Goal: Task Accomplishment & Management: Manage account settings

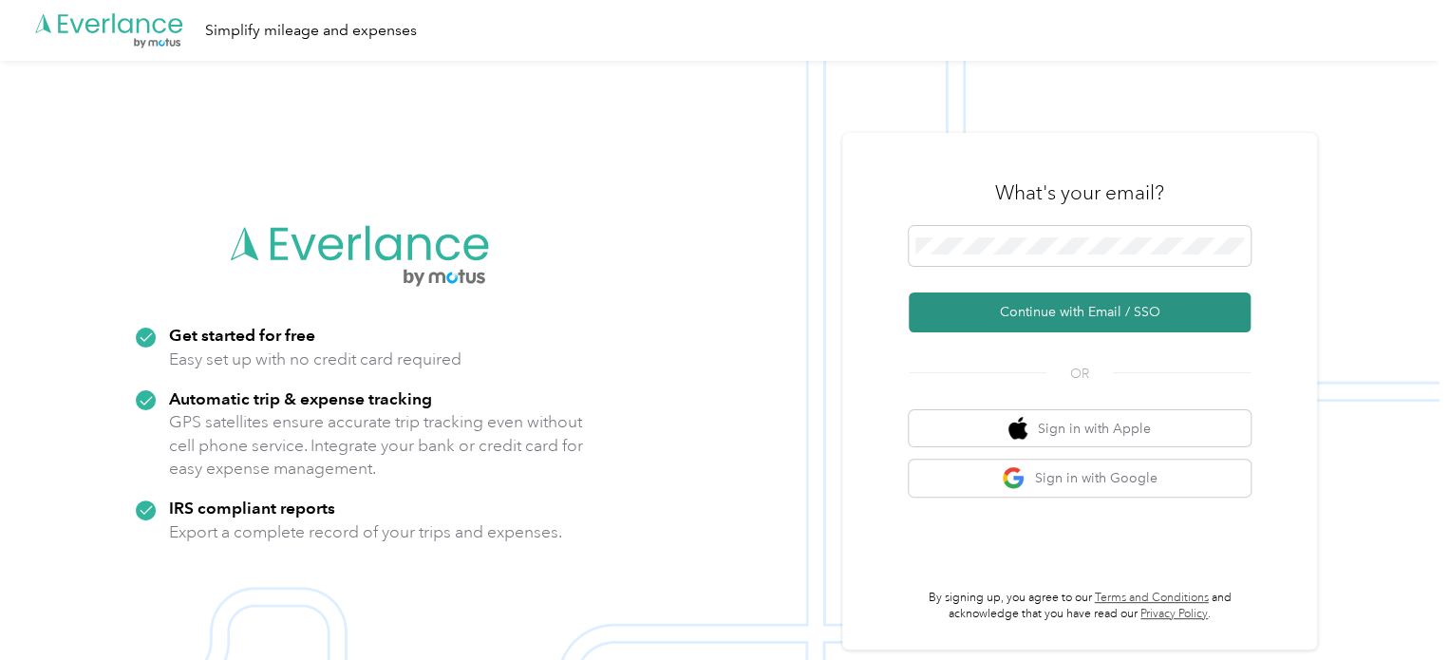
drag, startPoint x: 986, startPoint y: 303, endPoint x: 1000, endPoint y: 291, distance: 17.5
click at [999, 292] on button "Continue with Email / SSO" at bounding box center [1080, 312] width 342 height 40
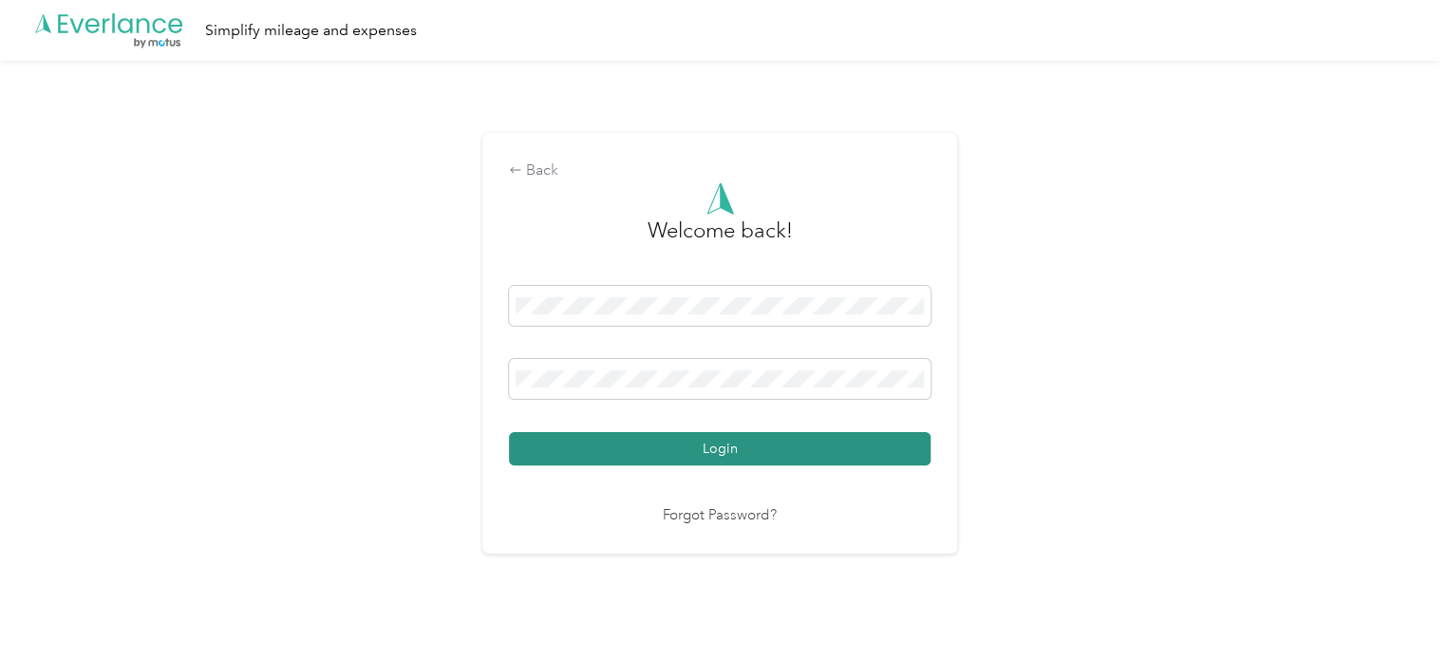
click at [675, 438] on button "Login" at bounding box center [720, 448] width 422 height 33
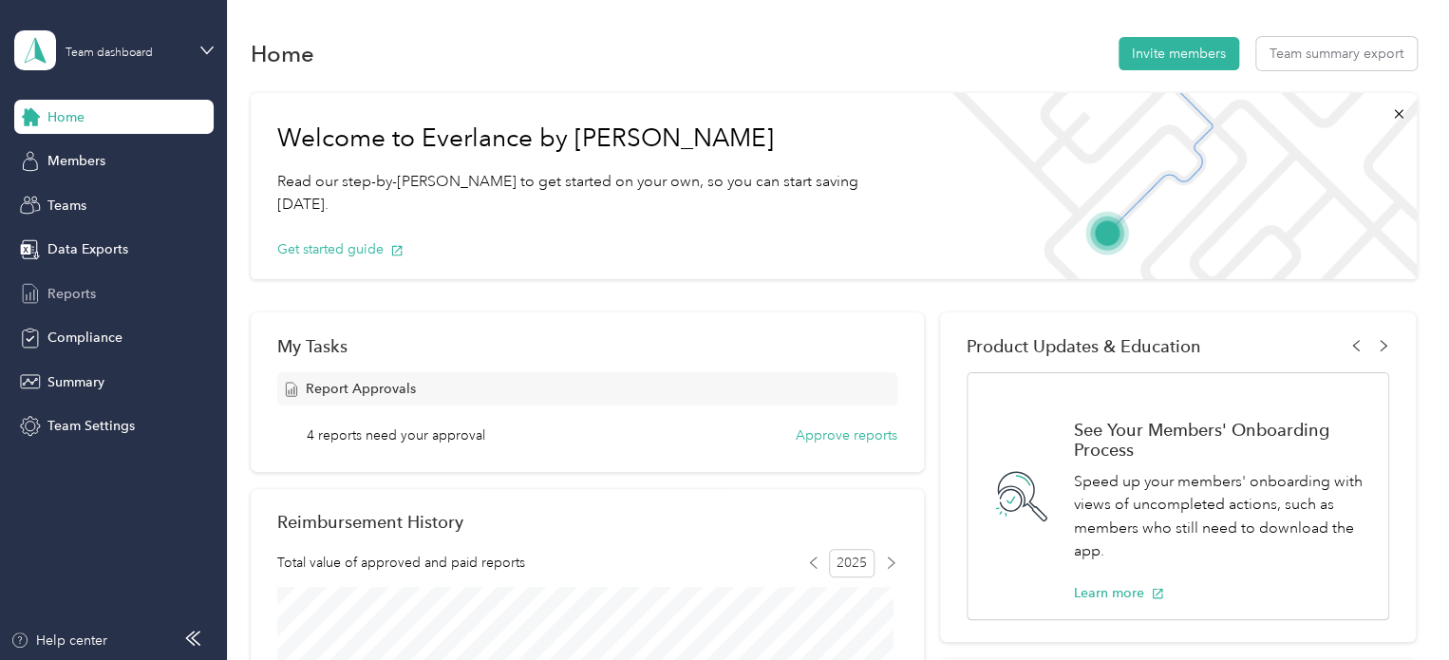
click at [84, 293] on span "Reports" at bounding box center [71, 294] width 48 height 20
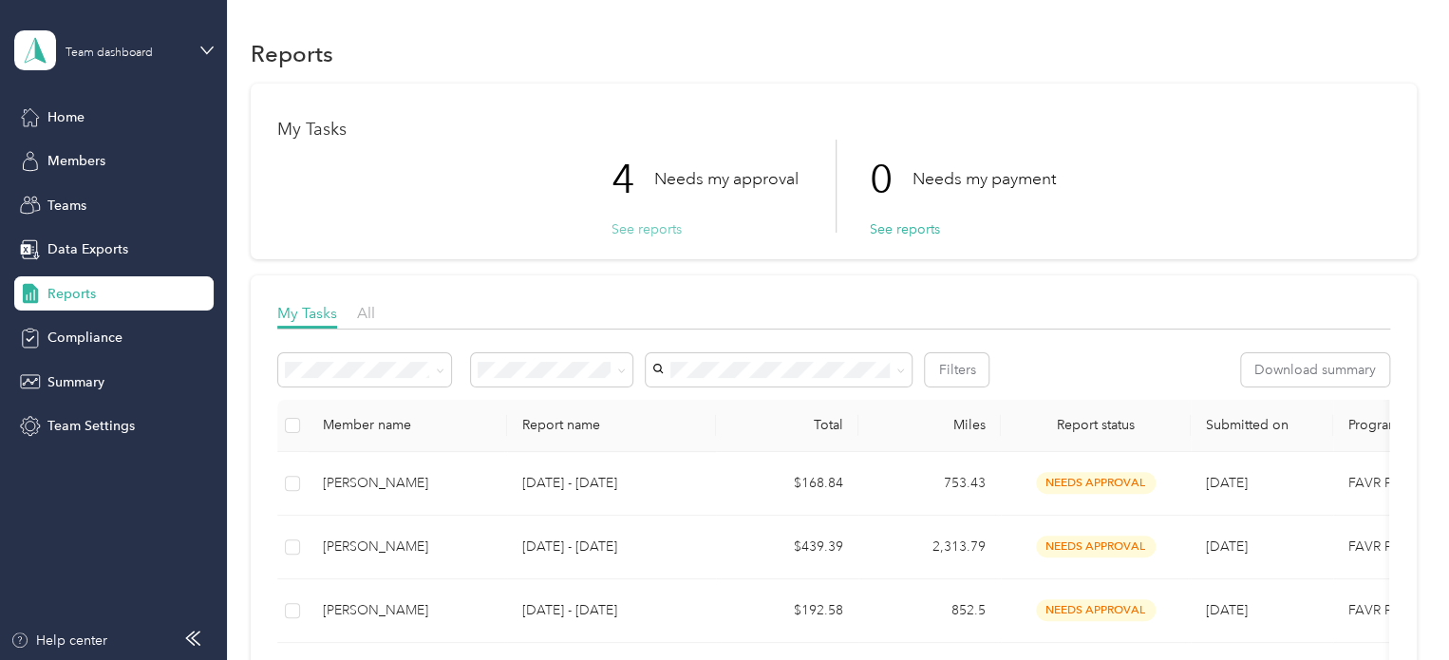
click at [636, 225] on button "See reports" at bounding box center [646, 229] width 70 height 20
drag, startPoint x: 66, startPoint y: 121, endPoint x: 80, endPoint y: 118, distance: 13.6
click at [74, 118] on span "Home" at bounding box center [65, 117] width 37 height 20
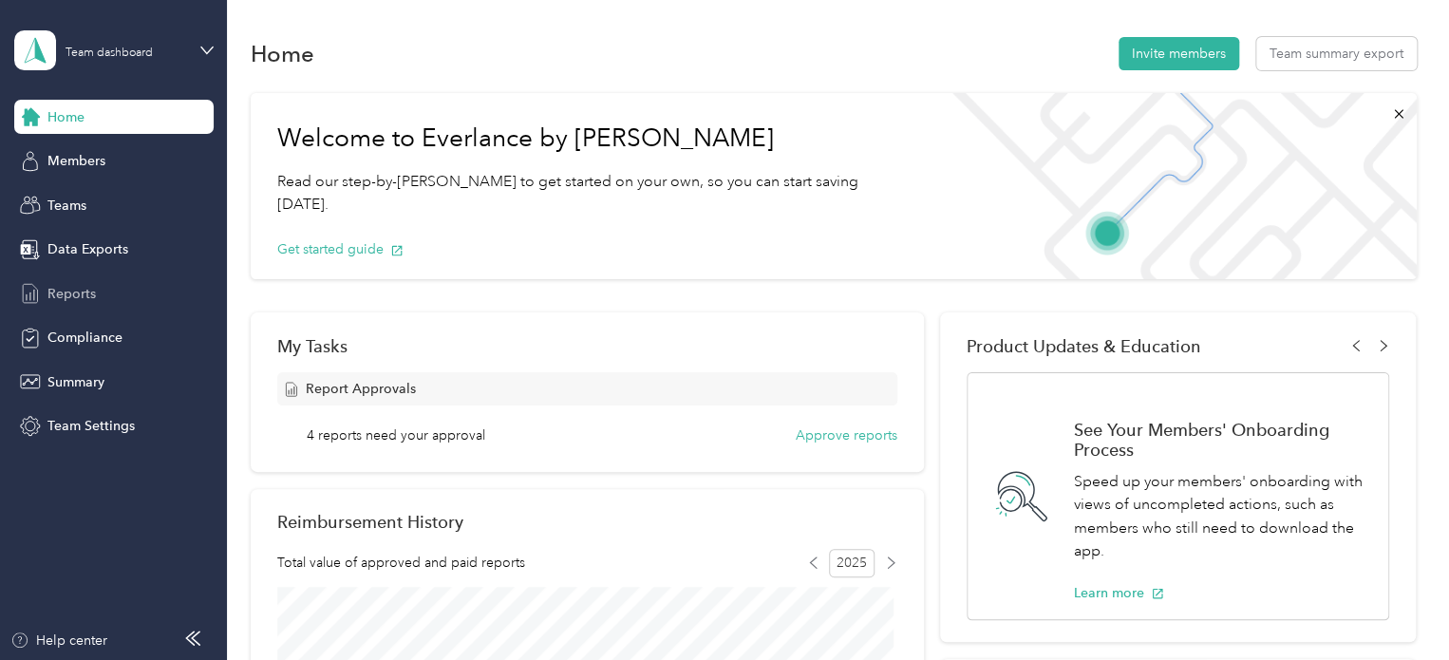
drag, startPoint x: 87, startPoint y: 291, endPoint x: 122, endPoint y: 291, distance: 34.2
click at [87, 291] on span "Reports" at bounding box center [71, 294] width 48 height 20
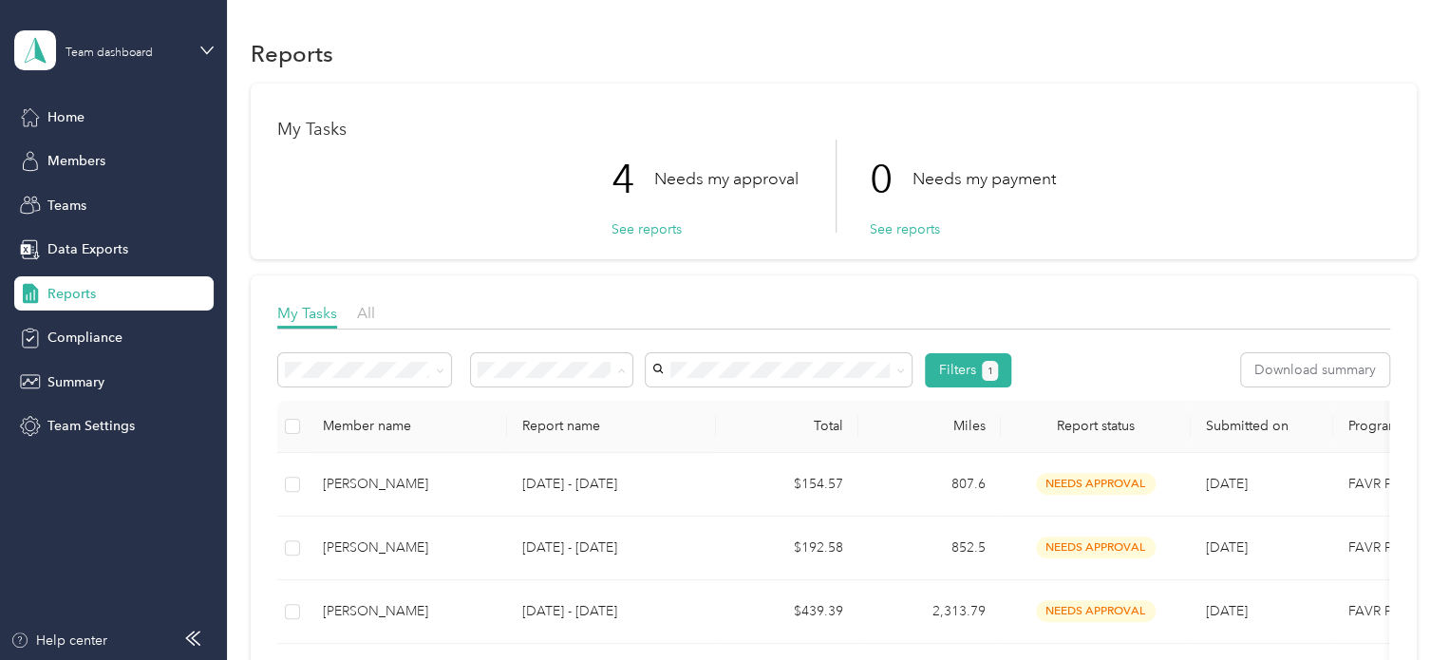
click at [1200, 162] on div "4 Needs my approval See reports 0 Needs my payment See reports" at bounding box center [833, 186] width 1113 height 93
drag, startPoint x: 654, startPoint y: 227, endPoint x: 665, endPoint y: 234, distance: 12.9
click at [657, 227] on button "See reports" at bounding box center [646, 229] width 70 height 20
click at [664, 230] on button "See reports" at bounding box center [646, 229] width 70 height 20
click at [661, 221] on button "See reports" at bounding box center [646, 229] width 70 height 20
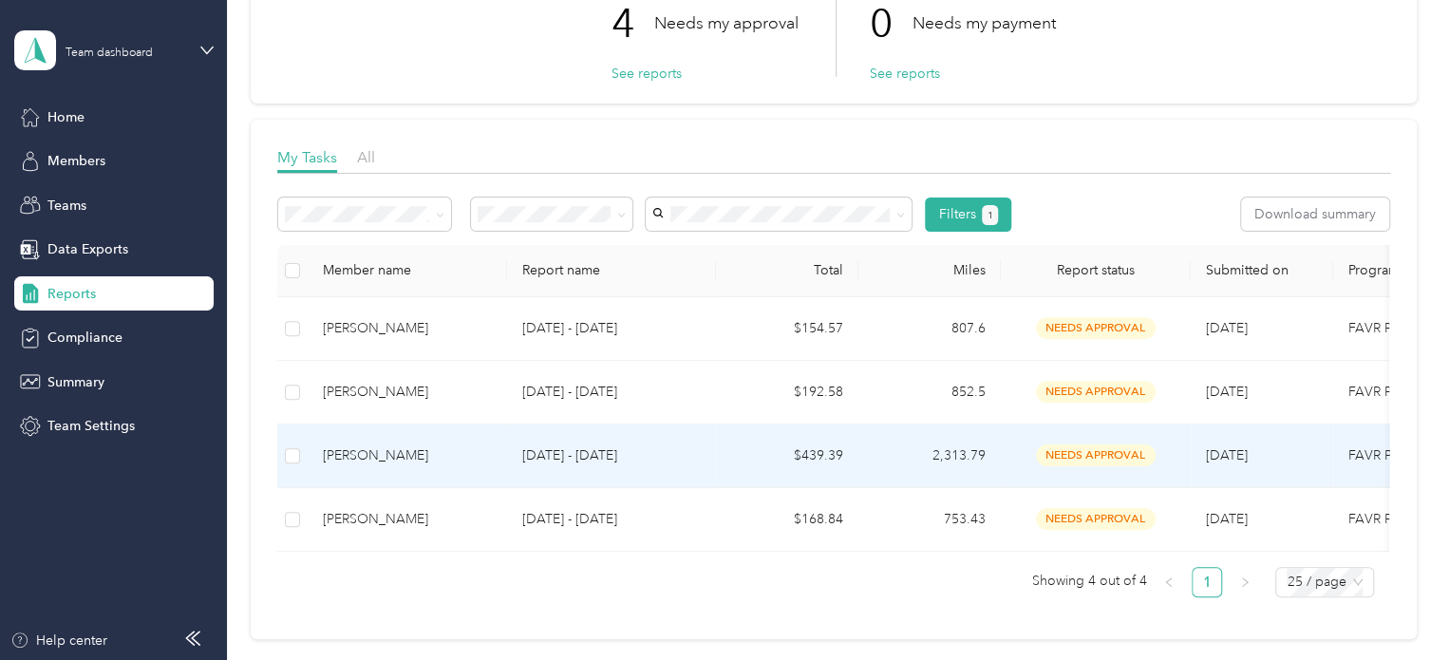
scroll to position [190, 0]
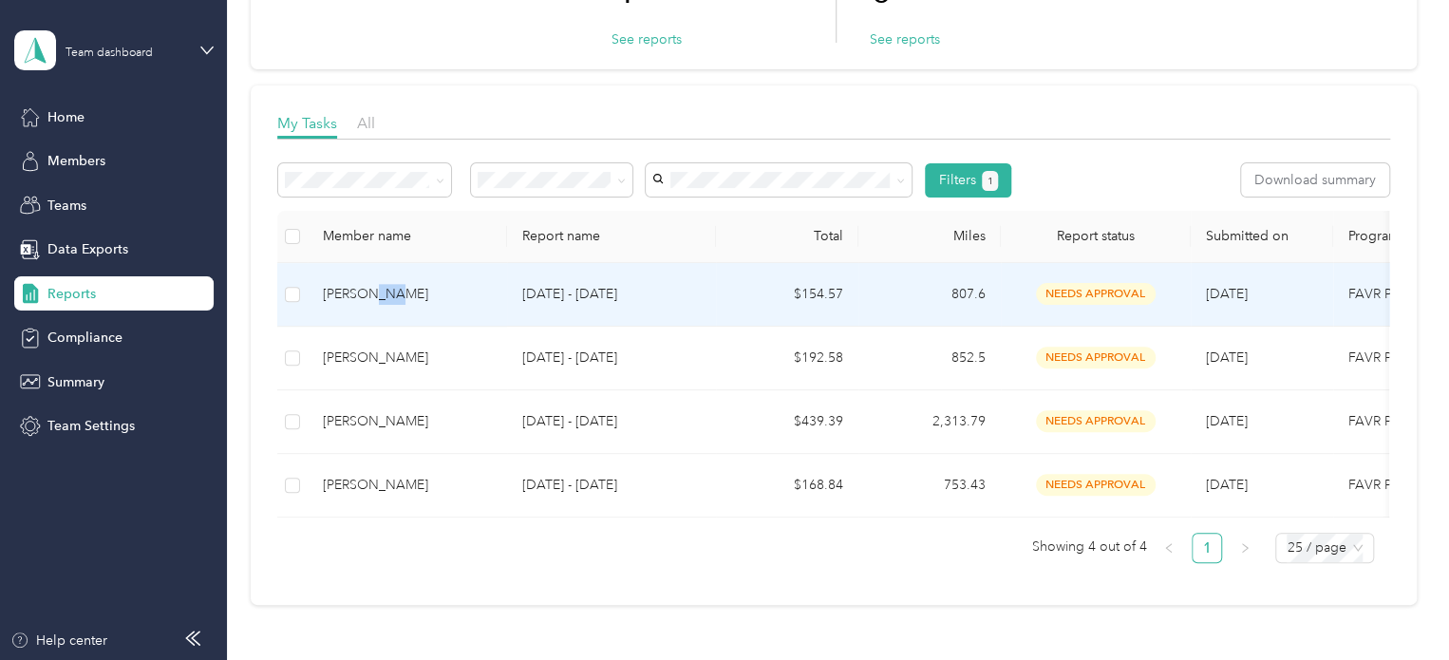
drag, startPoint x: 366, startPoint y: 295, endPoint x: 379, endPoint y: 291, distance: 12.9
click at [379, 291] on div "[PERSON_NAME]" at bounding box center [407, 294] width 169 height 21
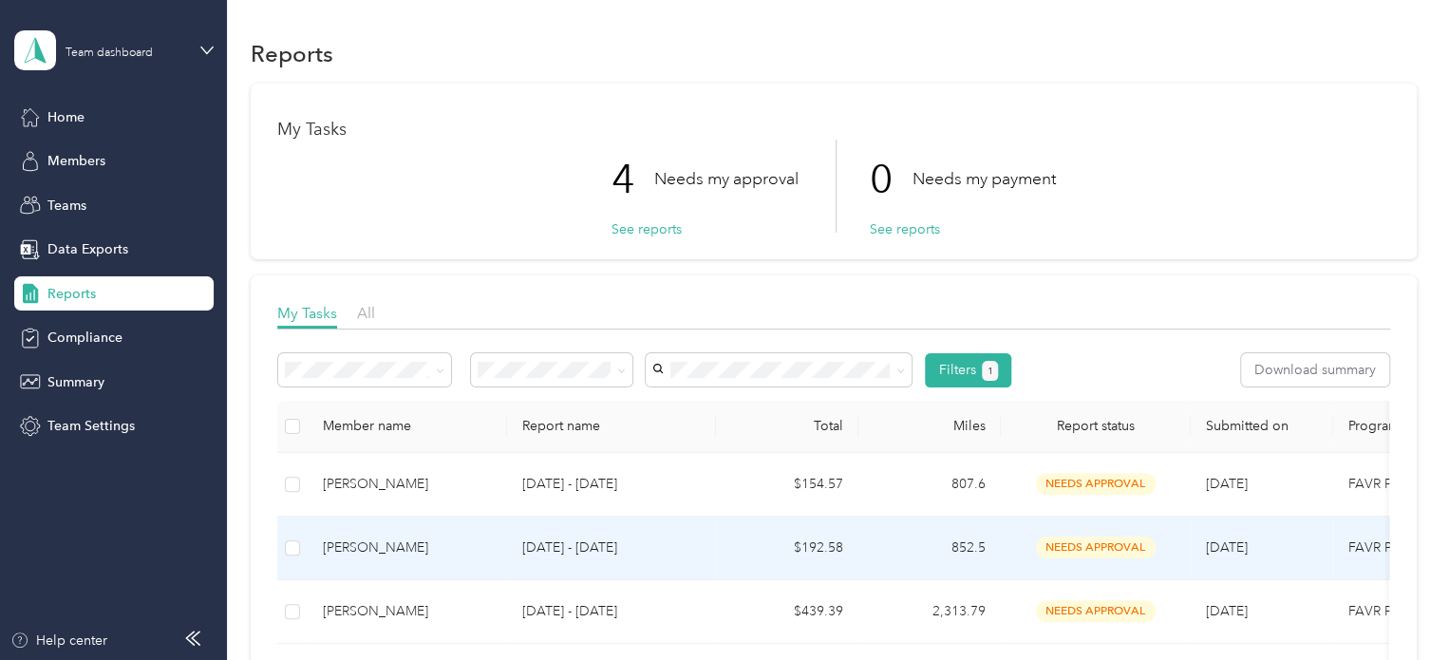
click at [398, 546] on div "[PERSON_NAME]" at bounding box center [407, 547] width 169 height 21
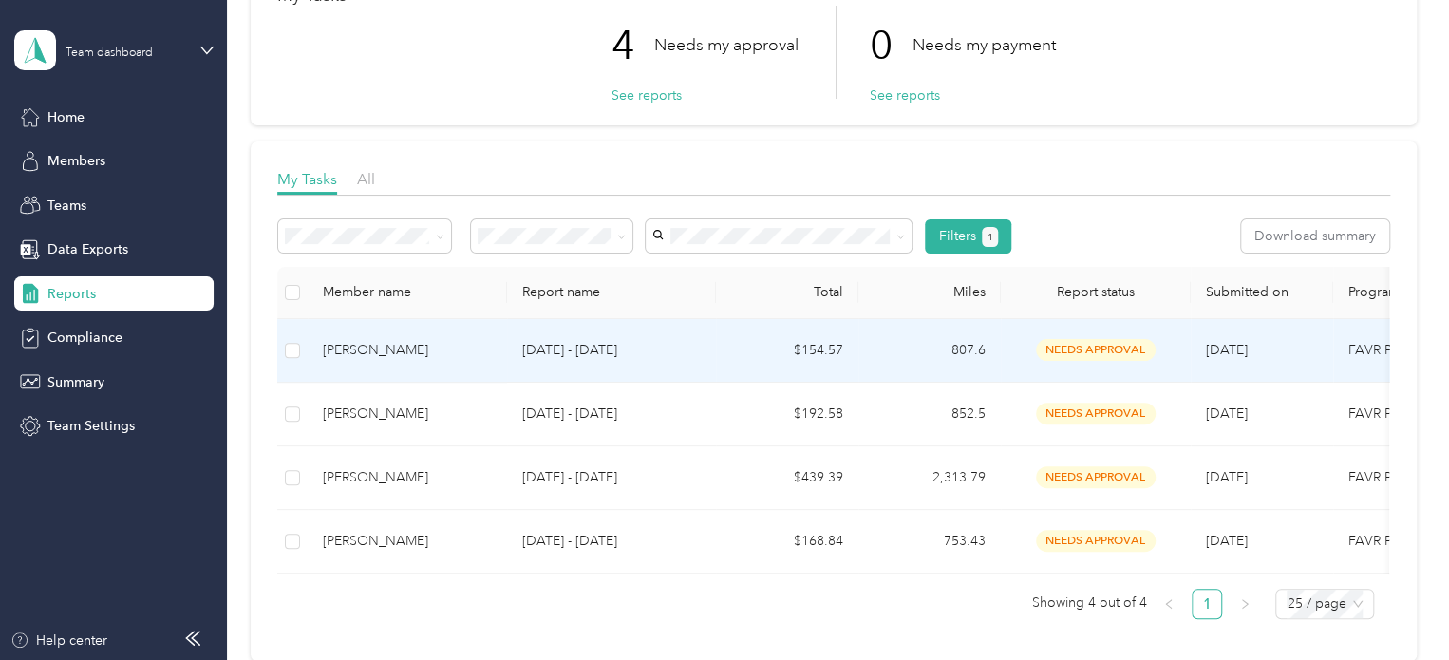
scroll to position [190, 0]
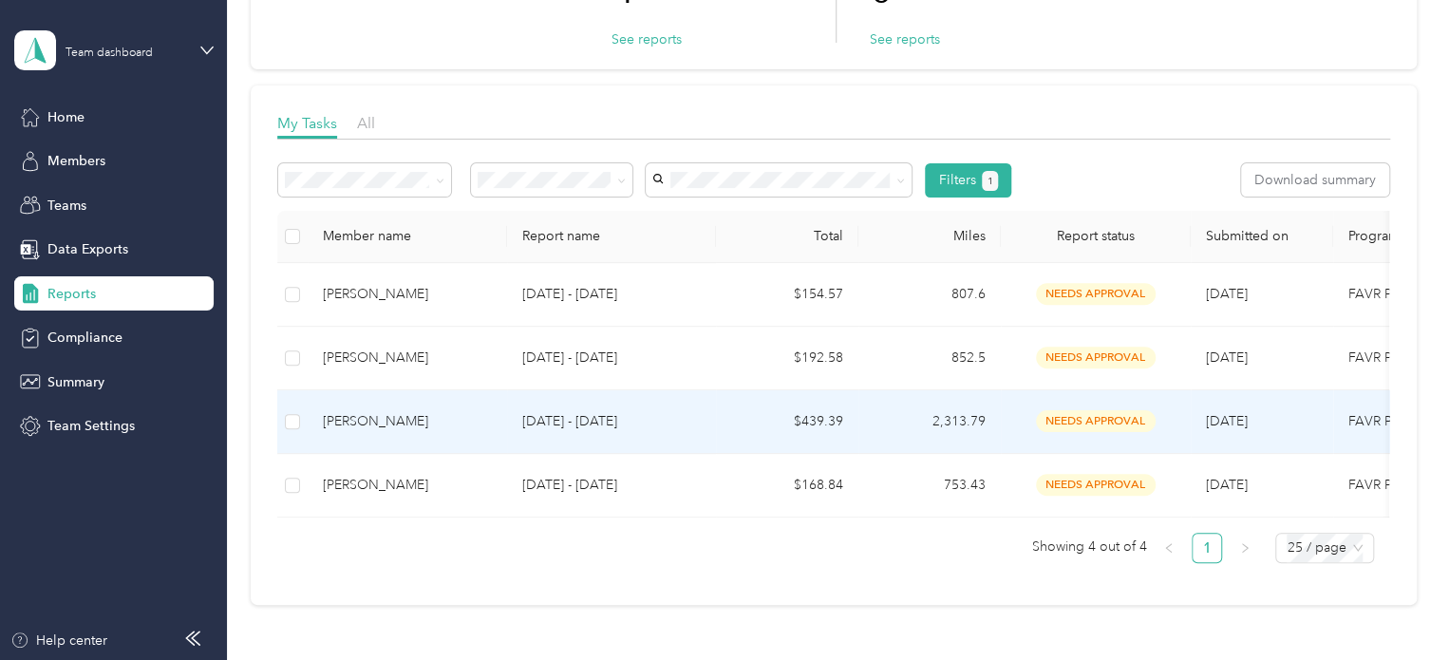
click at [384, 411] on div "[PERSON_NAME]" at bounding box center [407, 421] width 169 height 21
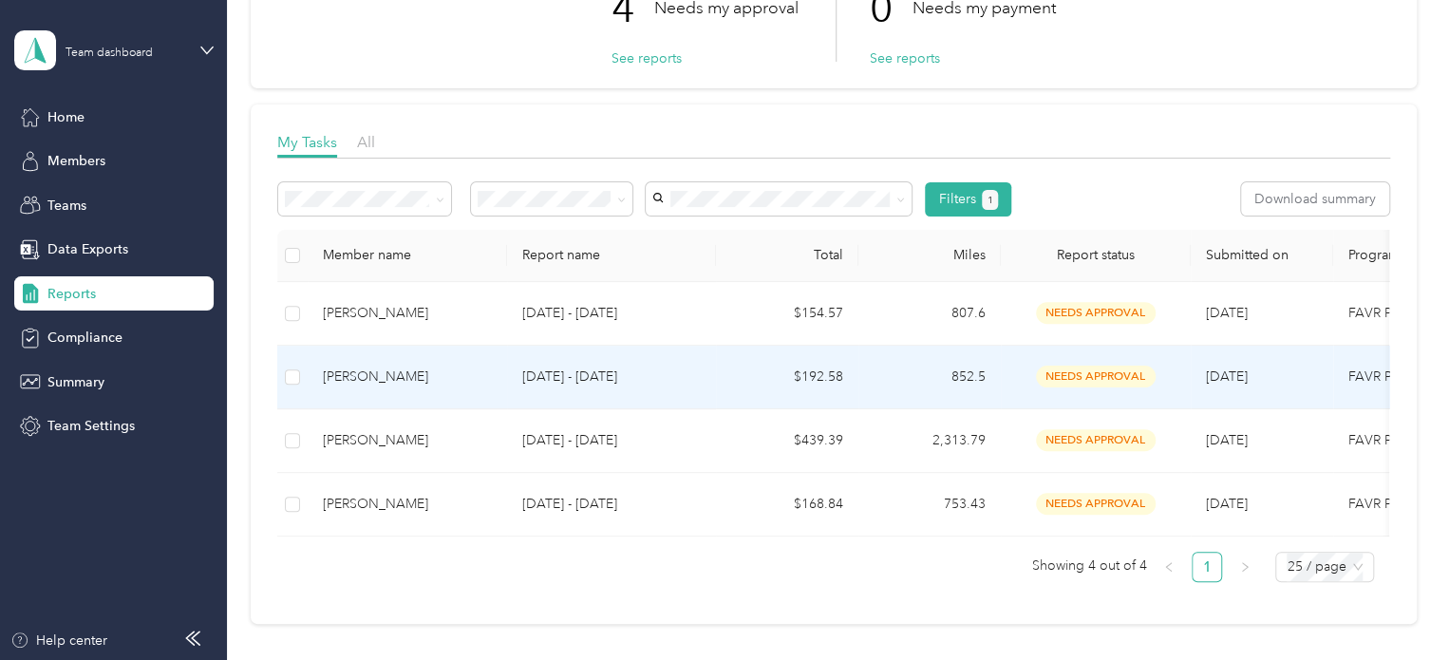
scroll to position [190, 0]
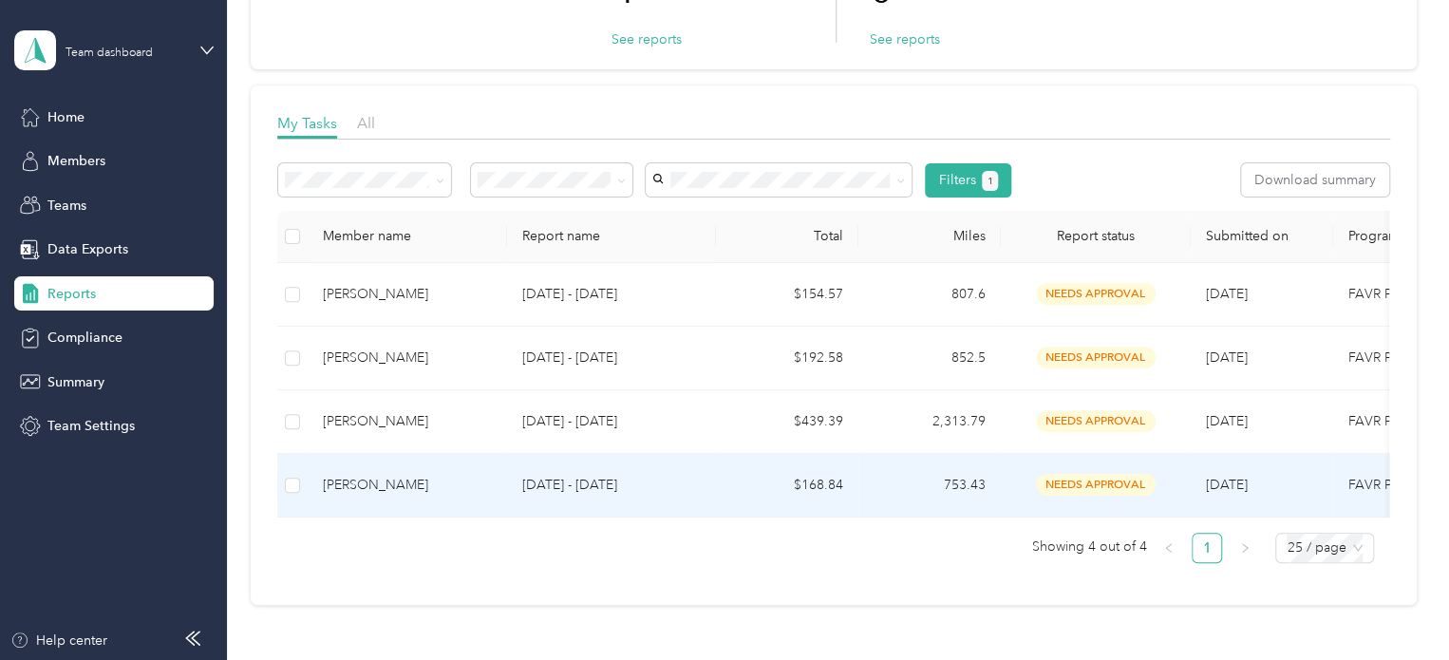
click at [403, 476] on div "[PERSON_NAME]" at bounding box center [407, 485] width 169 height 21
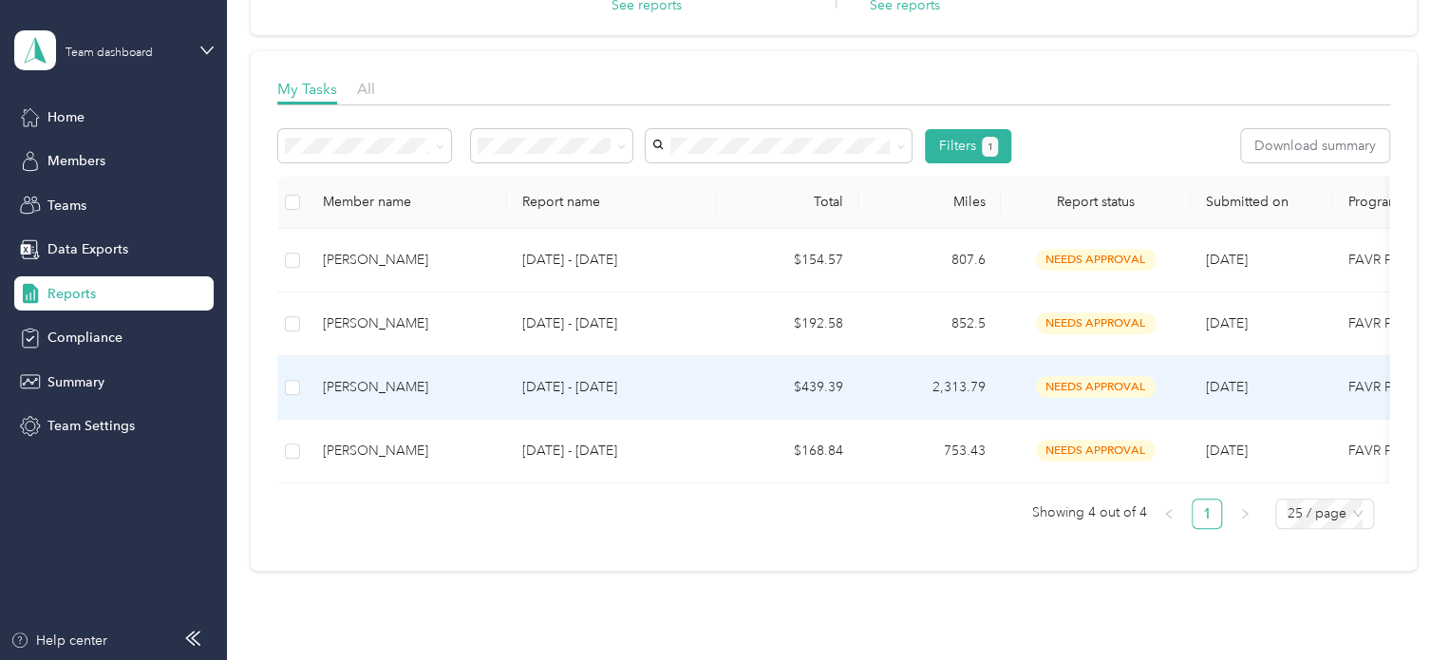
scroll to position [285, 0]
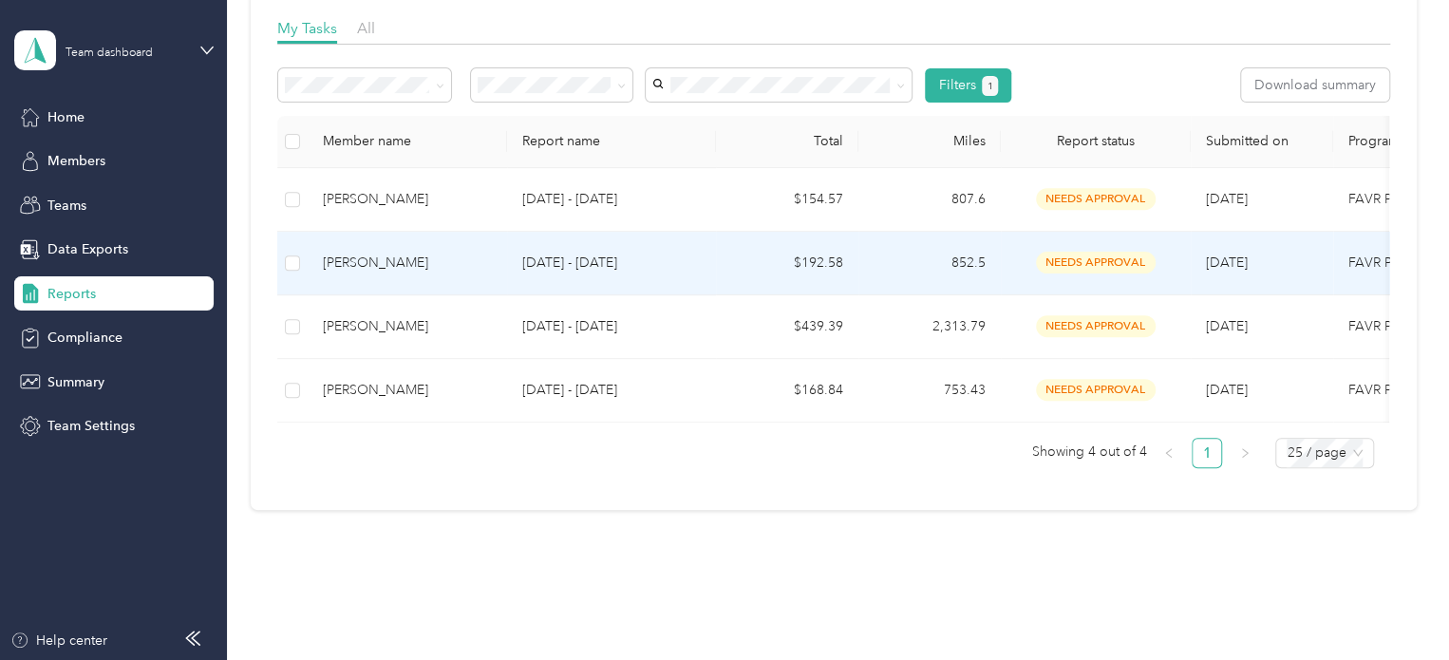
click at [370, 265] on div "[PERSON_NAME]" at bounding box center [407, 263] width 169 height 21
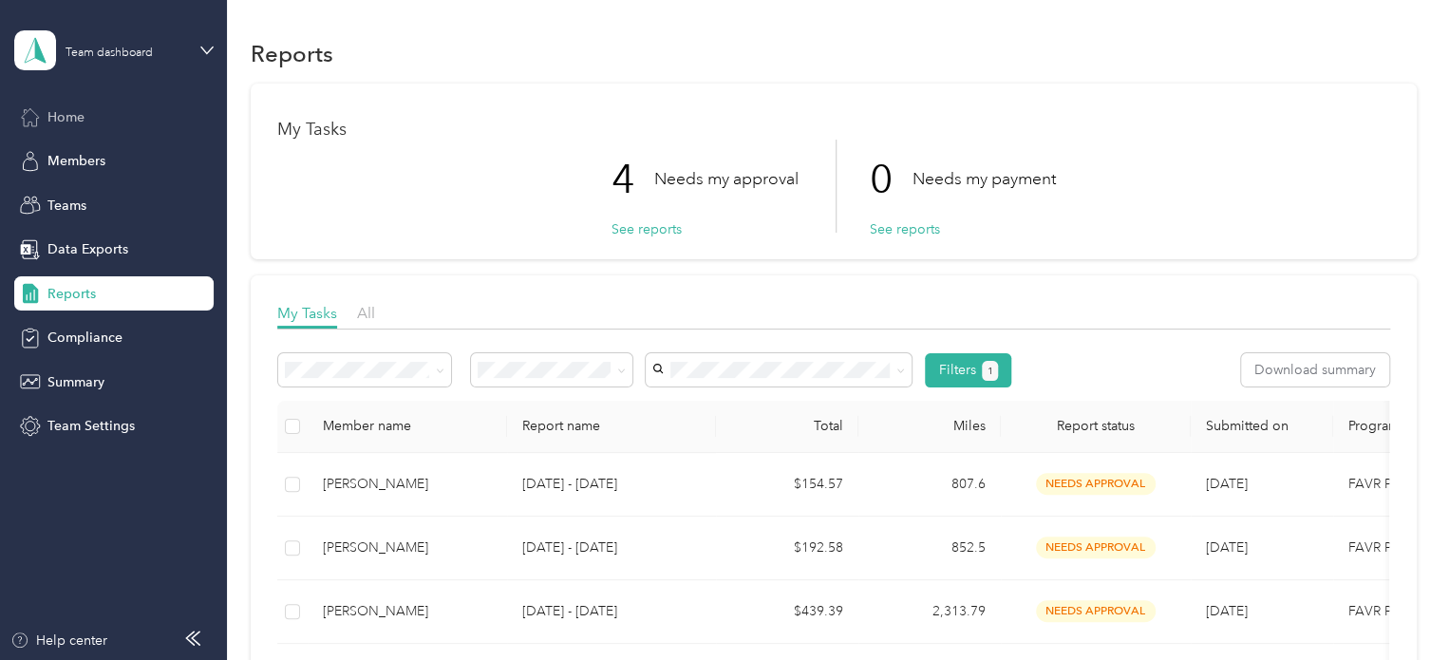
drag, startPoint x: 60, startPoint y: 109, endPoint x: 121, endPoint y: 121, distance: 61.8
click at [64, 110] on span "Home" at bounding box center [65, 117] width 37 height 20
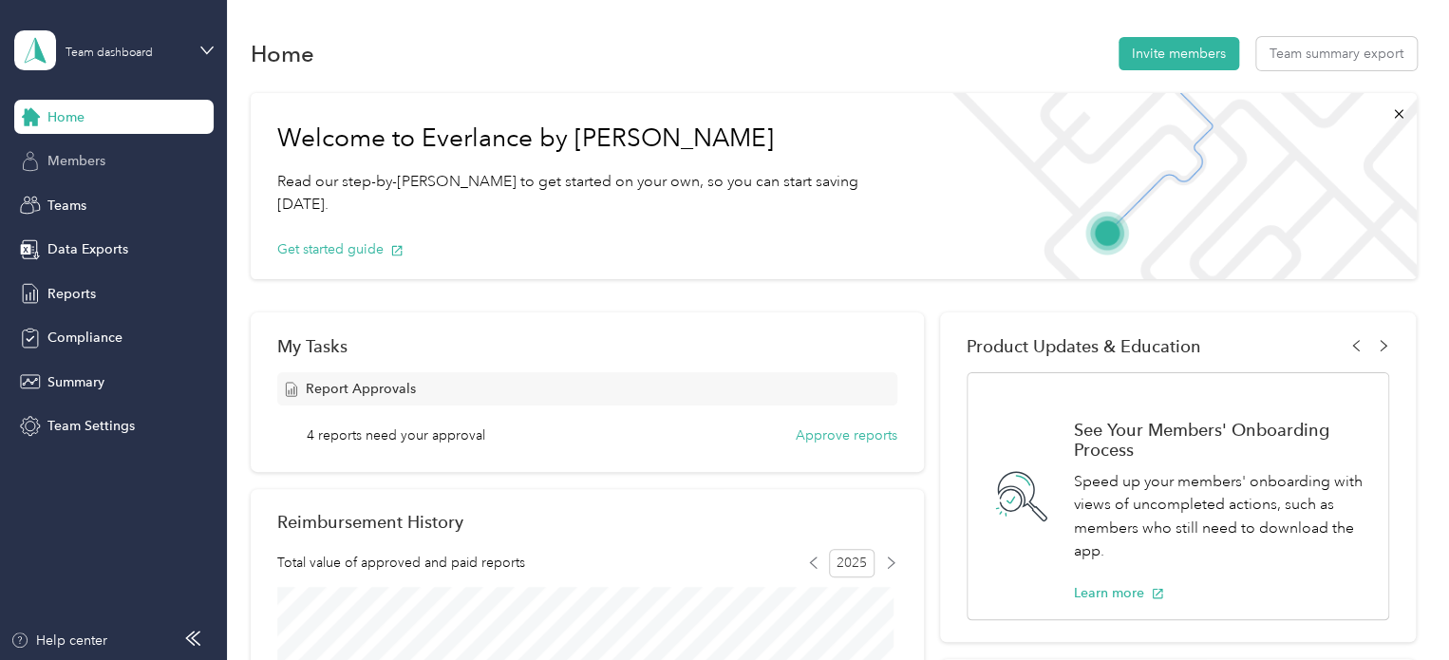
drag, startPoint x: 95, startPoint y: 157, endPoint x: 106, endPoint y: 155, distance: 11.5
click at [106, 155] on div "Members" at bounding box center [113, 161] width 199 height 34
